Goal: Task Accomplishment & Management: Manage account settings

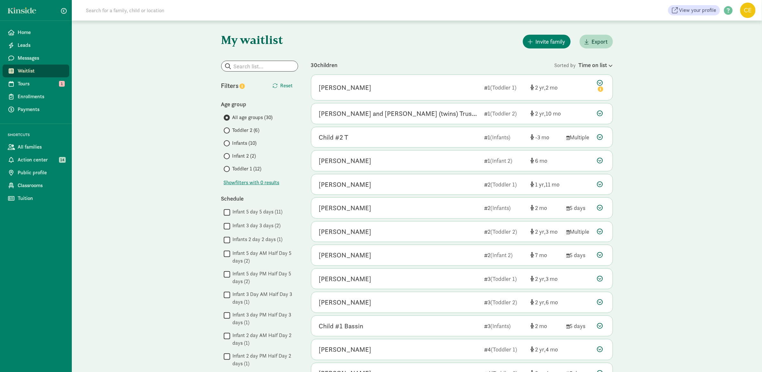
click at [242, 141] on span "Infants (10)" at bounding box center [244, 143] width 24 height 8
click at [228, 141] on input "Infants (10)" at bounding box center [226, 143] width 4 height 4
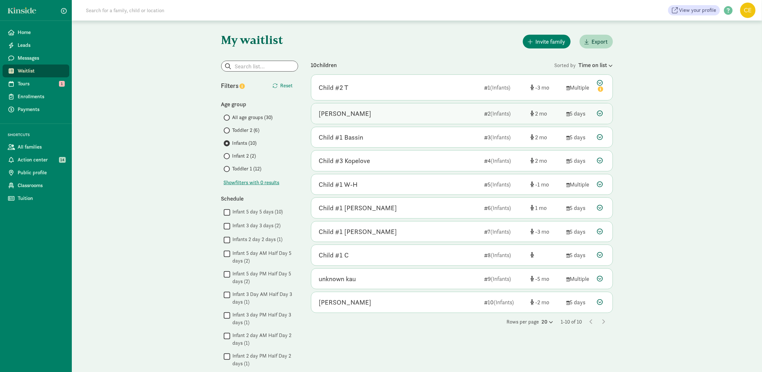
click at [599, 113] on icon at bounding box center [600, 113] width 6 height 6
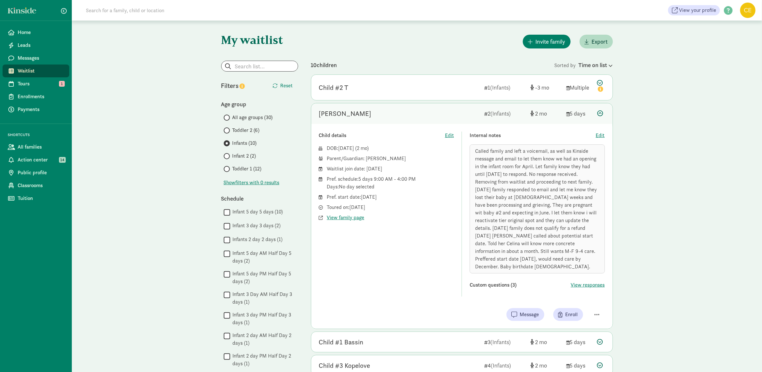
click at [601, 141] on div "Internal notes Edit Called family and left a voicemail, as well as Kinside mess…" at bounding box center [537, 213] width 135 height 165
click at [600, 136] on span "Edit" at bounding box center [600, 135] width 9 height 8
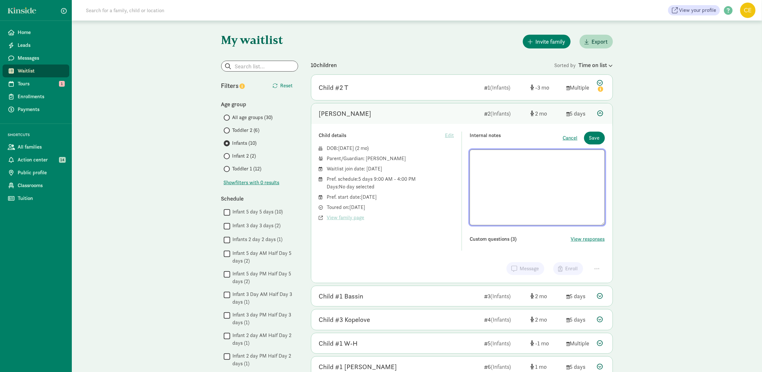
scroll to position [69, 0]
click at [600, 136] on button "Save" at bounding box center [594, 137] width 21 height 13
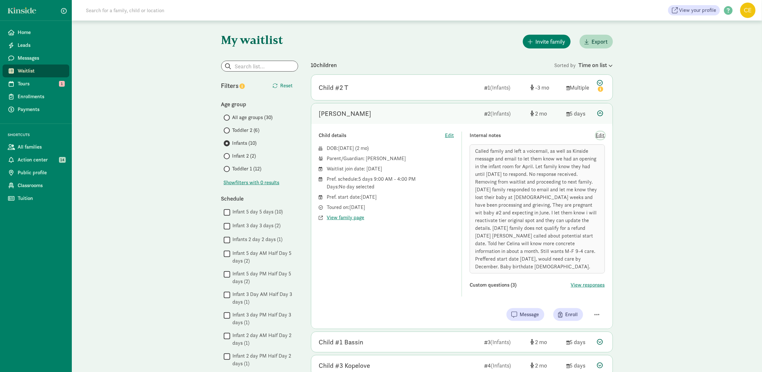
click at [600, 136] on span "Edit" at bounding box center [600, 135] width 9 height 8
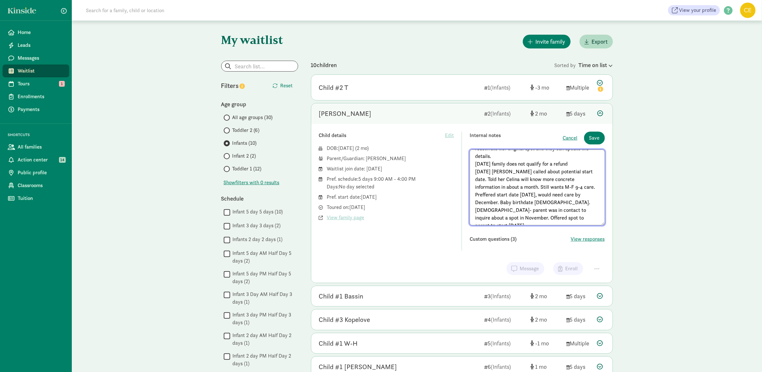
scroll to position [89, 0]
drag, startPoint x: 544, startPoint y: 223, endPoint x: 584, endPoint y: 146, distance: 87.8
click at [584, 146] on div "Internal notes Cancel Save Called family and left a voicemail, as well as Kinsi…" at bounding box center [537, 190] width 135 height 119
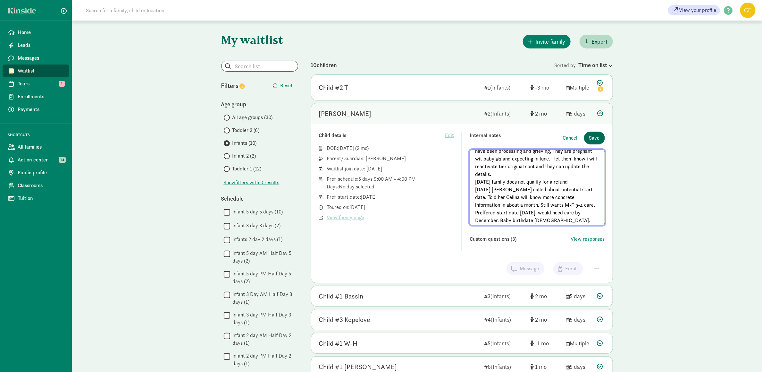
type textarea "Called family and left a voicemail, as well as Kinside message and email to let…"
click at [592, 139] on span "Save" at bounding box center [594, 138] width 11 height 8
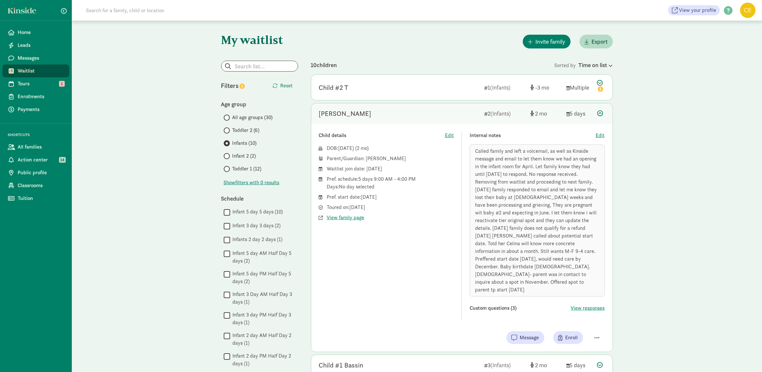
click at [592, 139] on div "Internal notes" at bounding box center [533, 135] width 126 height 8
click at [600, 81] on icon at bounding box center [601, 86] width 8 height 13
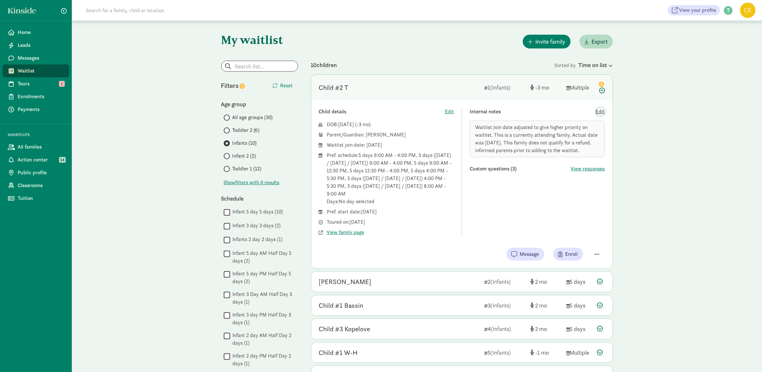
click at [601, 109] on span "Edit" at bounding box center [600, 112] width 9 height 8
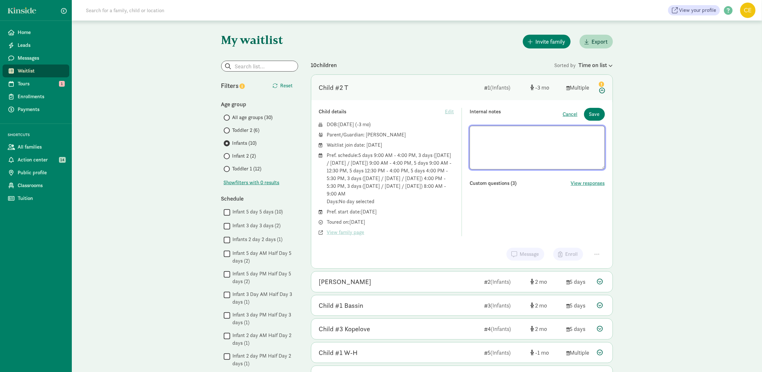
click at [538, 167] on textarea at bounding box center [537, 148] width 135 height 44
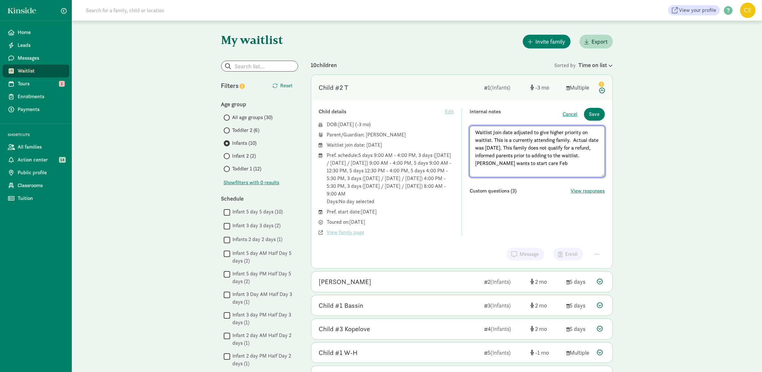
click at [550, 170] on textarea "Waitlist Join date adjusted to give higher priority on waitlist. This is a curr…" at bounding box center [537, 151] width 135 height 51
type textarea "Waitlist Join date adjusted to give higher priority on waitlist. This is a curr…"
click at [596, 110] on button "Save" at bounding box center [594, 114] width 21 height 13
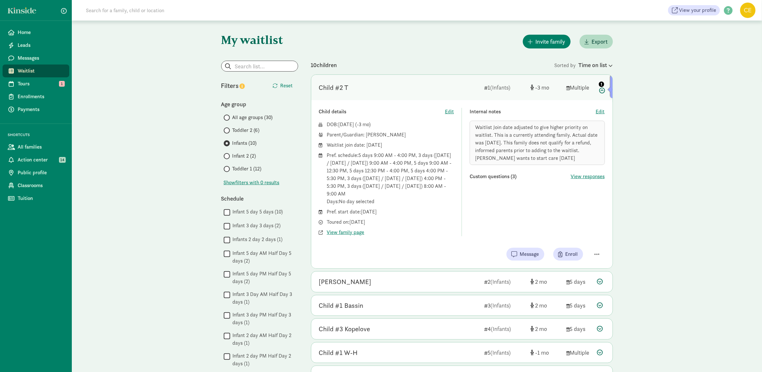
click at [601, 89] on icon at bounding box center [601, 86] width 8 height 13
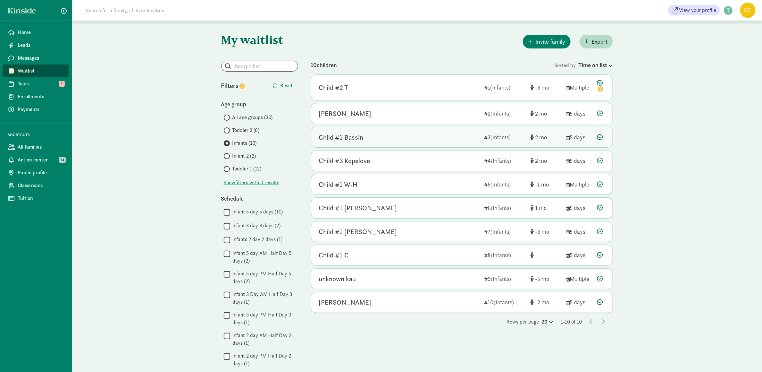
click at [600, 137] on icon at bounding box center [600, 137] width 6 height 6
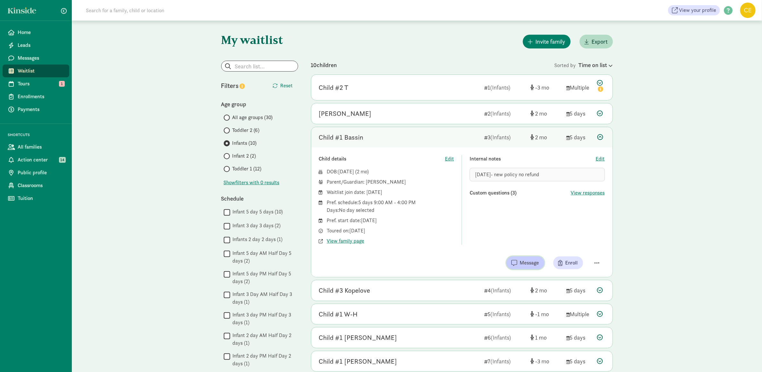
click at [537, 261] on span "Message" at bounding box center [529, 263] width 19 height 8
click at [244, 117] on span "All age groups (30)" at bounding box center [252, 117] width 40 height 8
click at [228, 117] on input "All age groups (30)" at bounding box center [226, 117] width 4 height 4
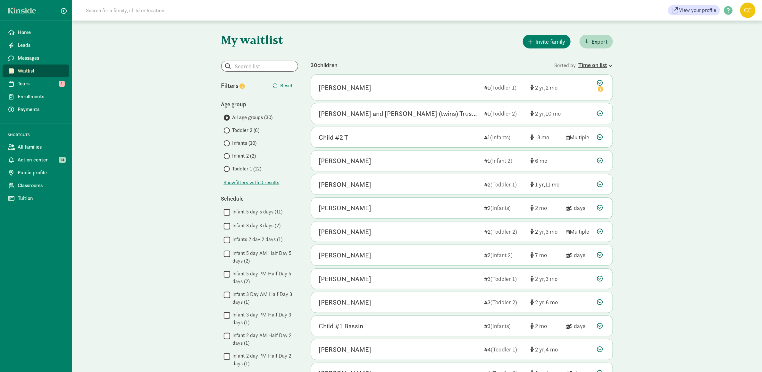
click at [608, 63] on icon at bounding box center [610, 65] width 5 height 4
click at [569, 80] on span "(youngest to oldest)" at bounding box center [552, 83] width 43 height 7
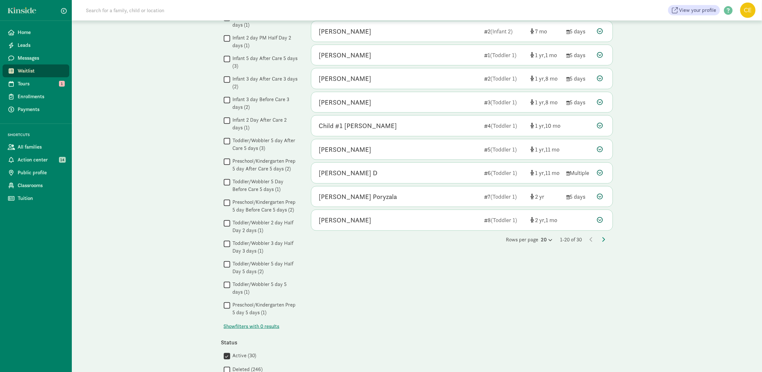
scroll to position [320, 0]
click at [547, 239] on icon at bounding box center [549, 237] width 5 height 4
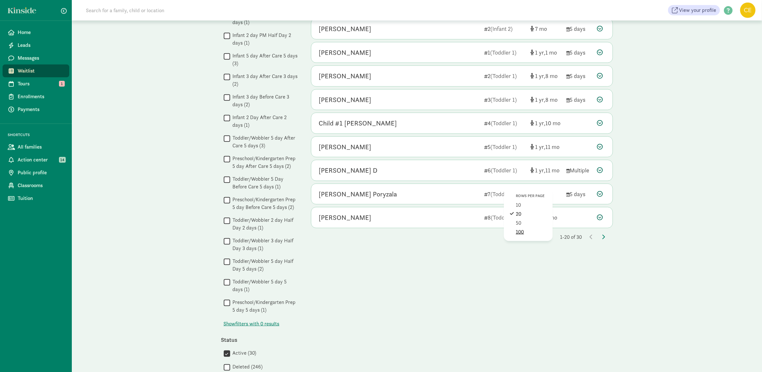
click at [520, 236] on div "100" at bounding box center [531, 232] width 30 height 8
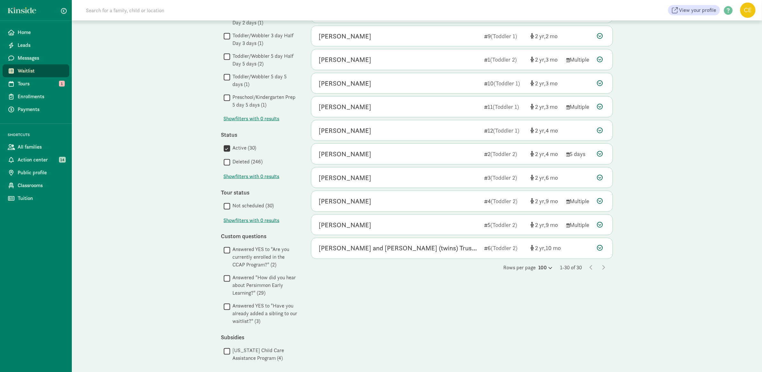
scroll to position [536, 0]
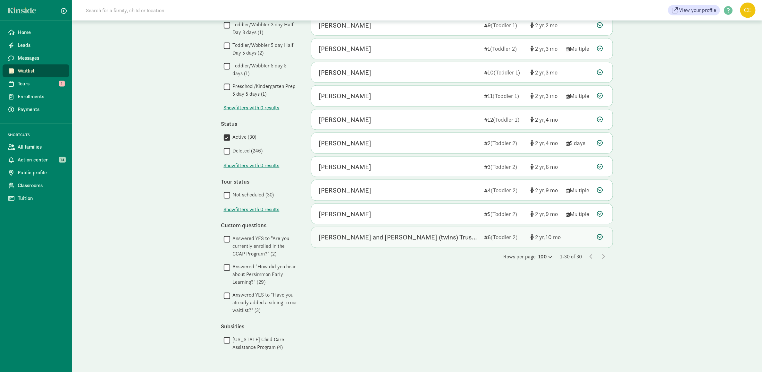
click at [600, 240] on icon at bounding box center [600, 237] width 6 height 6
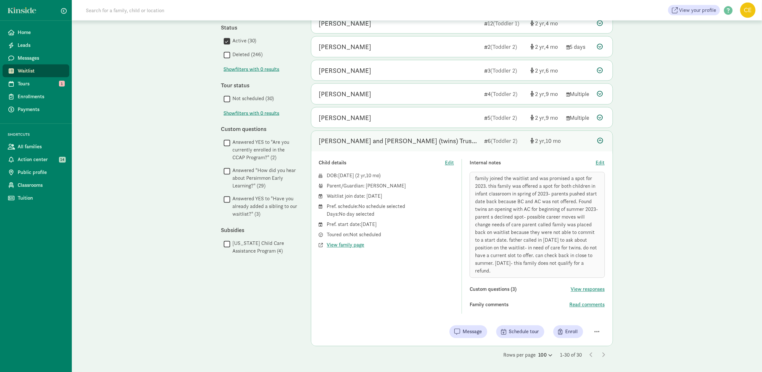
scroll to position [641, 0]
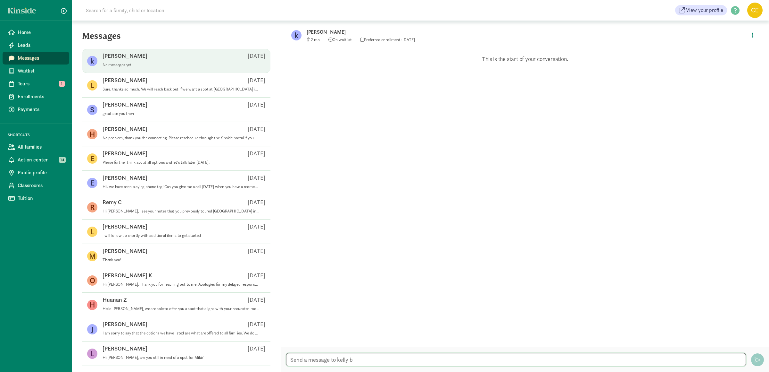
click at [358, 355] on textarea at bounding box center [516, 359] width 460 height 13
click at [462, 358] on textarea "Hi [PERSON_NAME], we have you on our waitlist for a spot in October for baby" at bounding box center [516, 359] width 460 height 13
type textarea "Hi [PERSON_NAME], we have you on our waitlist for a spot in October for baby. A…"
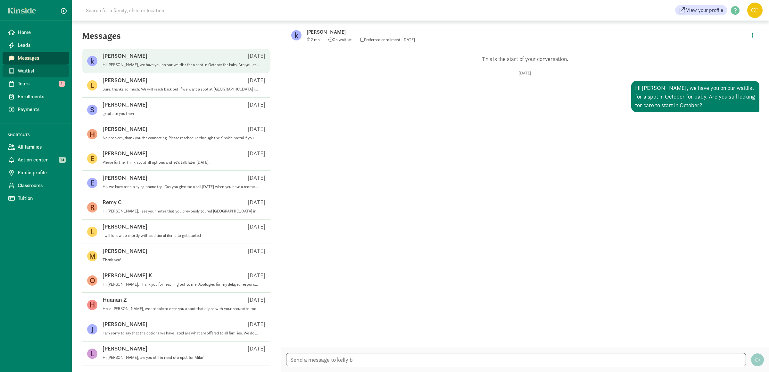
click at [26, 73] on span "Waitlist" at bounding box center [41, 71] width 46 height 8
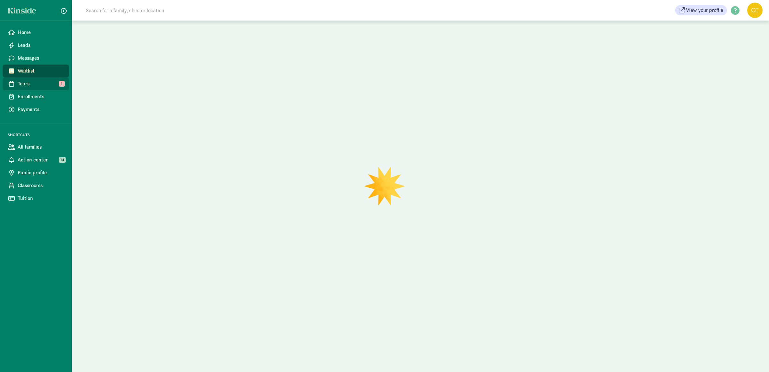
click at [33, 80] on span "Tours" at bounding box center [41, 84] width 46 height 8
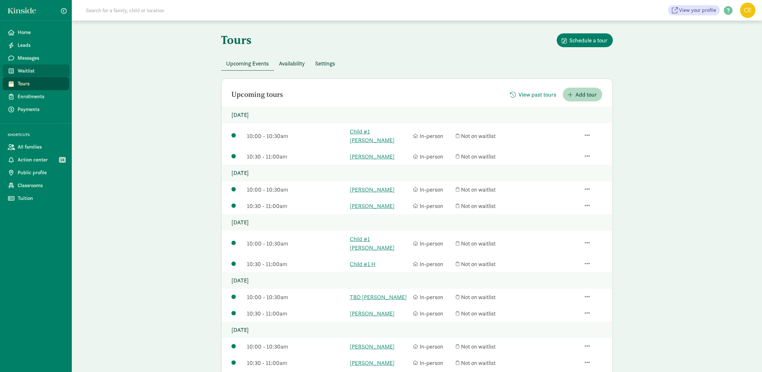
click at [30, 73] on span "Waitlist" at bounding box center [41, 71] width 46 height 8
